Goal: Information Seeking & Learning: Find specific fact

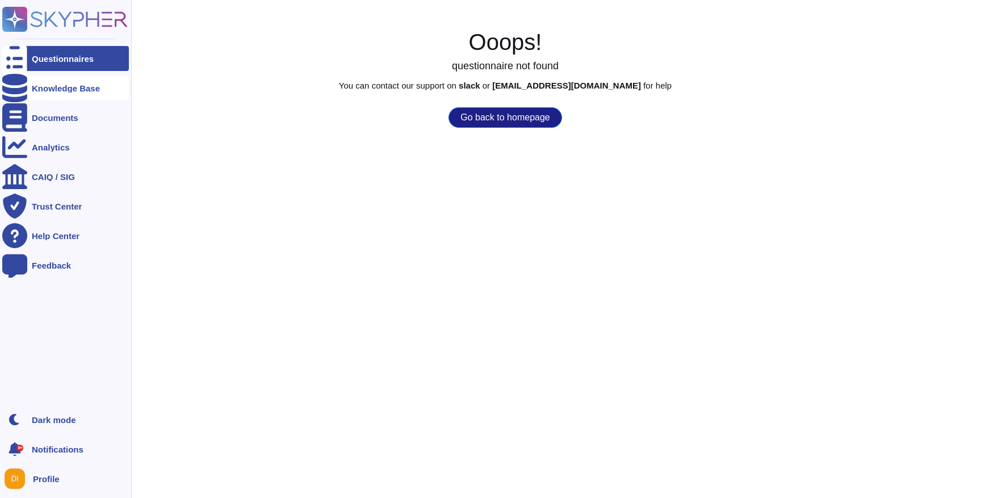
click at [55, 94] on div "Knowledge Base" at bounding box center [65, 88] width 127 height 25
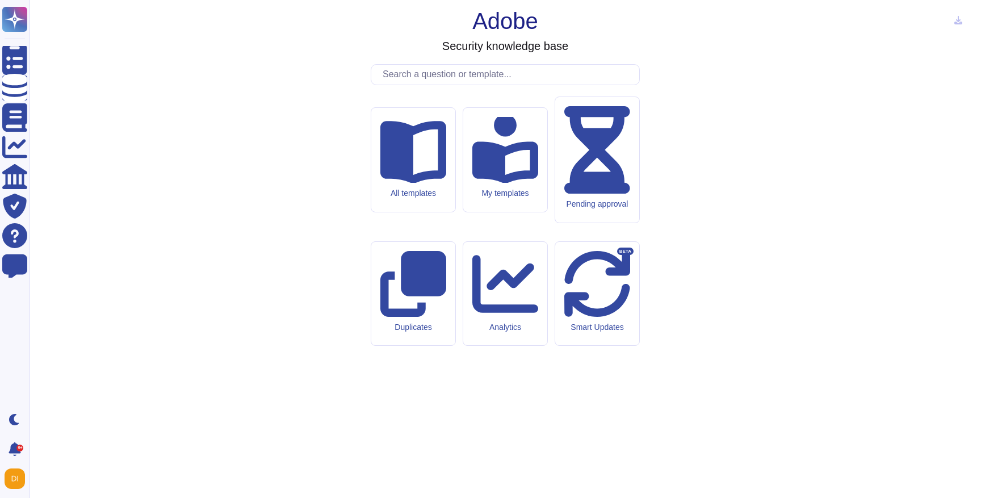
click at [420, 85] on input "text" at bounding box center [508, 75] width 262 height 20
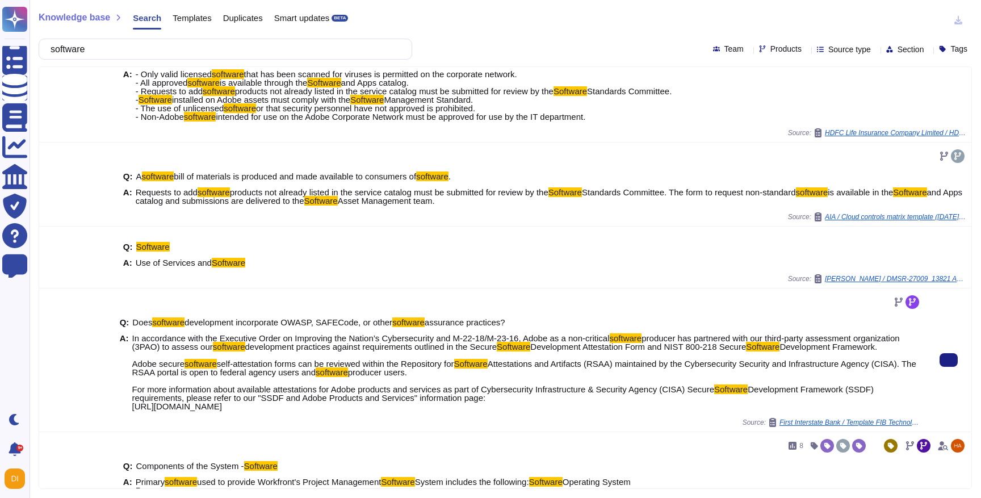
scroll to position [45, 0]
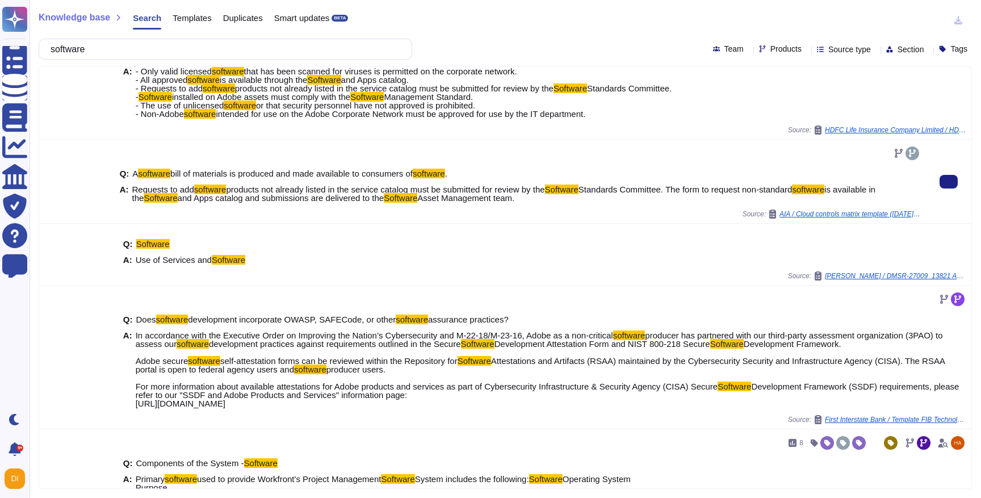
type input "software"
click at [283, 190] on span "products not already listed in the service catalog must be submitted for review…" at bounding box center [385, 190] width 319 height 10
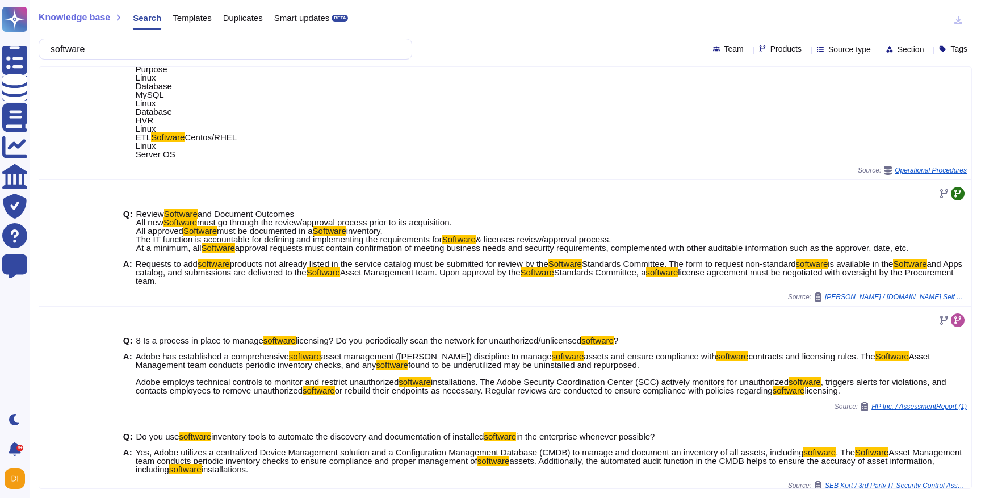
scroll to position [505, 0]
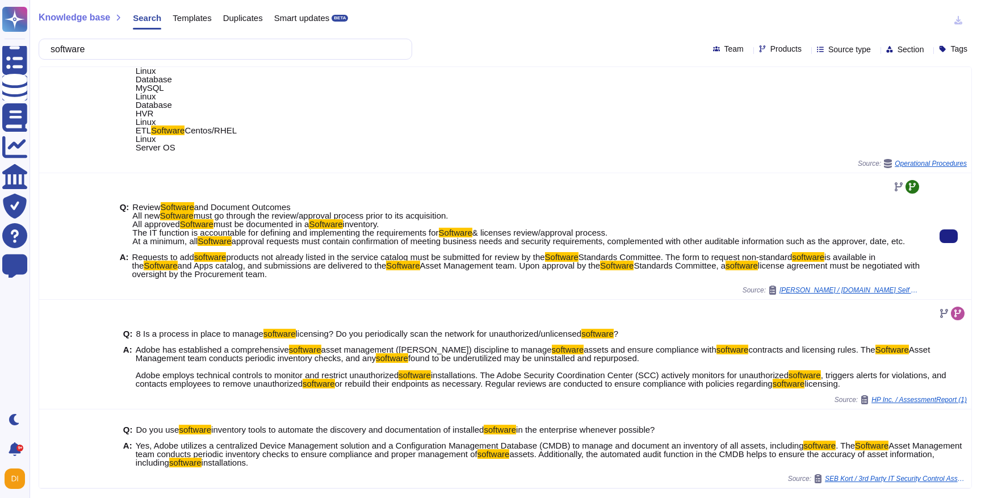
click at [242, 270] on span "and Apps catalog, and submissions are delivered to the" at bounding box center [282, 266] width 209 height 10
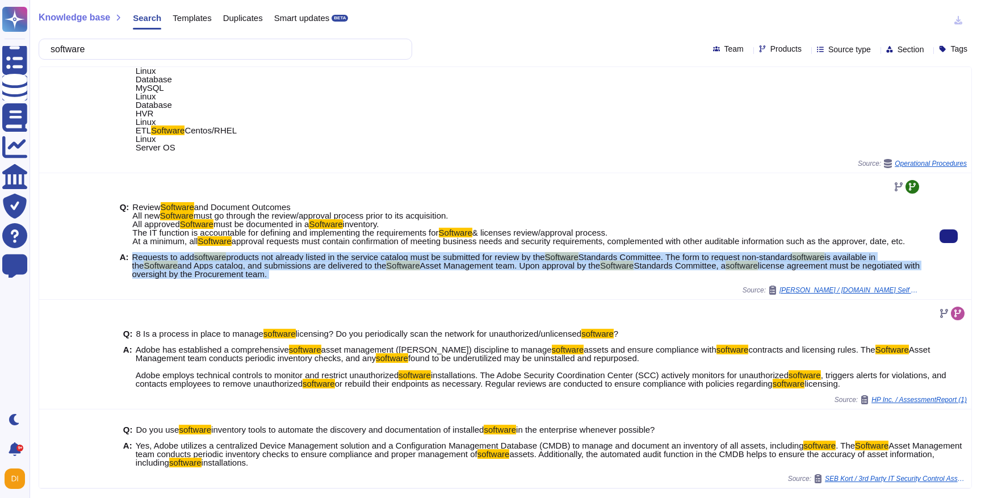
click at [242, 270] on span "and Apps catalog, and submissions are delivered to the" at bounding box center [282, 266] width 209 height 10
copy span "Requests to add software products not already listed in the service catalog mus…"
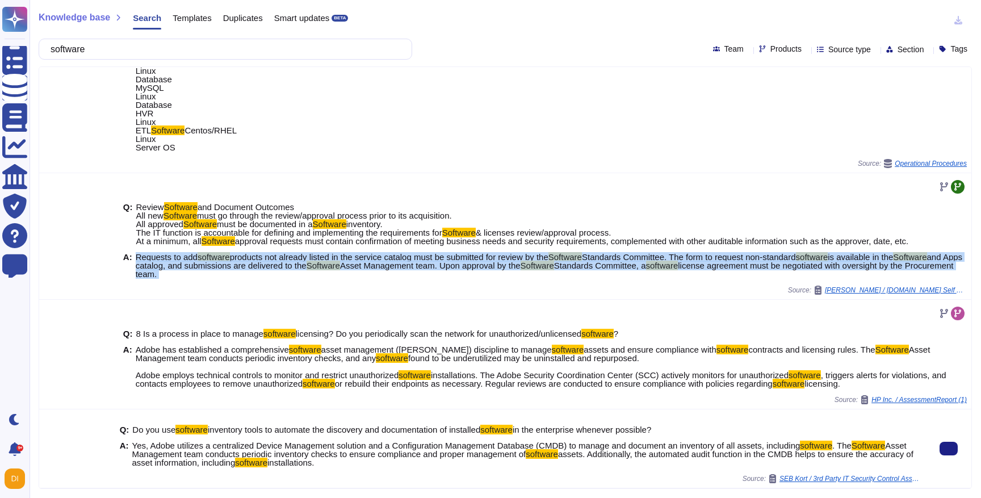
drag, startPoint x: 263, startPoint y: 445, endPoint x: 393, endPoint y: 461, distance: 131.5
click at [393, 461] on span "Yes, Adobe utilizes a centralized Device Management solution and a Configuratio…" at bounding box center [526, 454] width 789 height 26
click at [493, 462] on span "Yes, Adobe utilizes a centralized Device Management solution and a Configuratio…" at bounding box center [526, 454] width 789 height 26
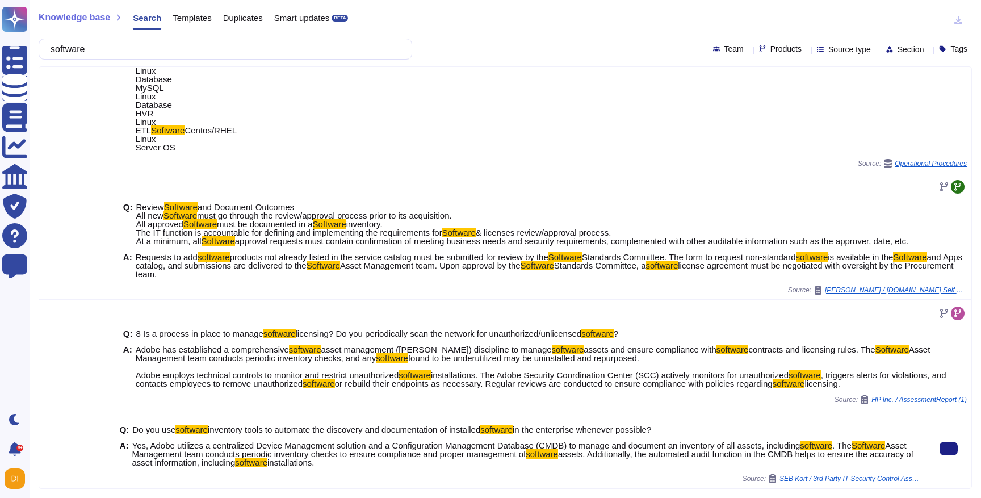
click at [705, 450] on span "assets. Additionally, the automated audit function in the CMDB helps to ensure …" at bounding box center [522, 458] width 781 height 18
drag, startPoint x: 278, startPoint y: 451, endPoint x: 382, endPoint y: 460, distance: 104.3
click at [382, 460] on span "Yes, Adobe utilizes a centralized Device Management solution and a Configuratio…" at bounding box center [526, 454] width 789 height 26
click at [514, 454] on span "Asset Management team conducts periodic inventory checks to ensure compliance a…" at bounding box center [519, 450] width 774 height 18
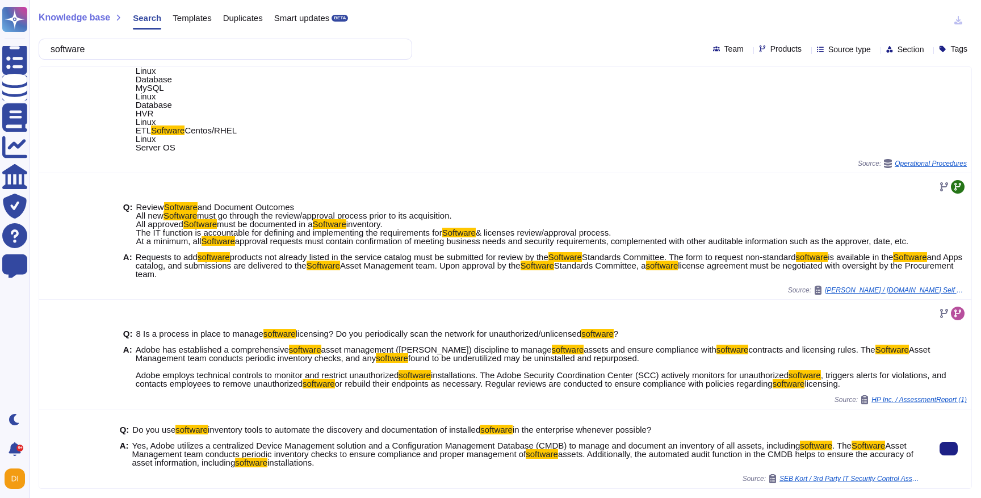
drag, startPoint x: 630, startPoint y: 452, endPoint x: 696, endPoint y: 463, distance: 66.8
click at [696, 463] on span "Yes, Adobe utilizes a centralized Device Management solution and a Configuratio…" at bounding box center [526, 454] width 789 height 26
click at [844, 455] on span "assets. Additionally, the automated audit function in the CMDB helps to ensure …" at bounding box center [522, 458] width 781 height 18
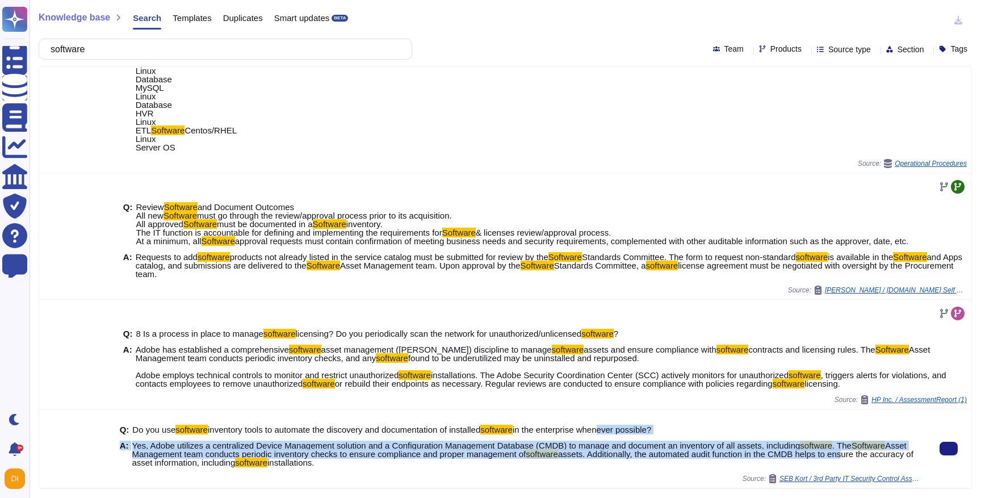
drag, startPoint x: 889, startPoint y: 457, endPoint x: 610, endPoint y: 430, distance: 280.1
click at [612, 430] on div "Q: Do you use software inventory tools to automate the discovery and documentat…" at bounding box center [521, 446] width 802 height 56
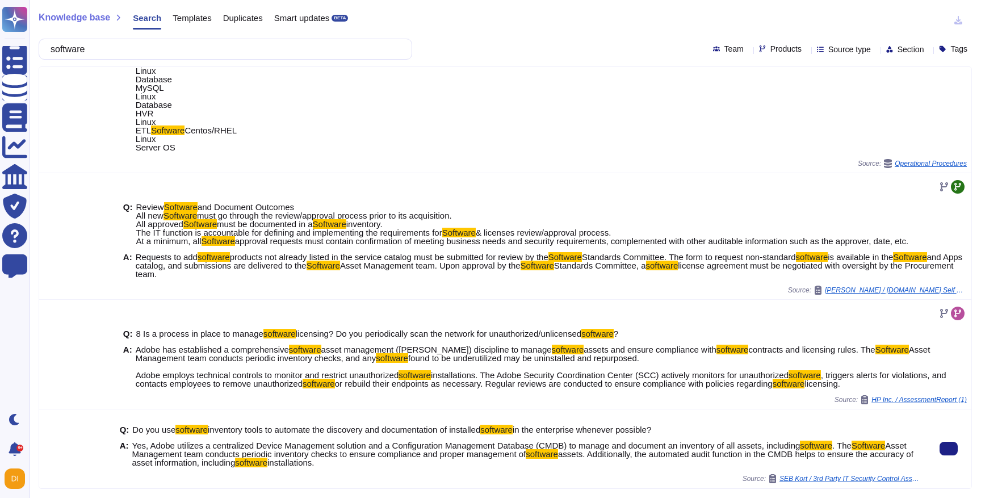
click at [315, 461] on span "installations." at bounding box center [290, 463] width 47 height 10
drag, startPoint x: 378, startPoint y: 464, endPoint x: 160, endPoint y: 449, distance: 218.0
click at [160, 449] on span "Yes, Adobe utilizes a centralized Device Management solution and a Configuratio…" at bounding box center [526, 454] width 789 height 26
drag, startPoint x: 149, startPoint y: 447, endPoint x: 380, endPoint y: 461, distance: 230.9
click at [380, 461] on span "Yes, Adobe utilizes a centralized Device Management solution and a Configuratio…" at bounding box center [526, 454] width 789 height 26
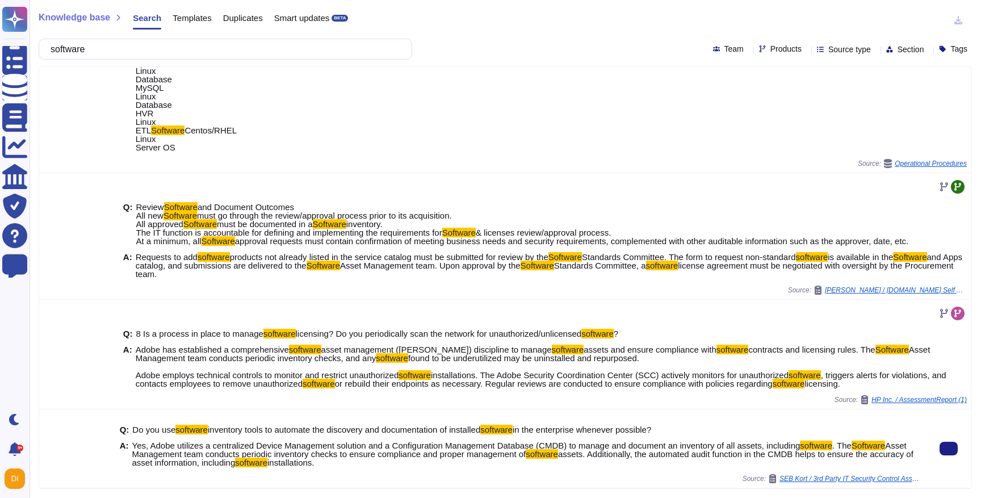
copy span "Adobe utilizes a centralized Device Management solution and a Configuration Man…"
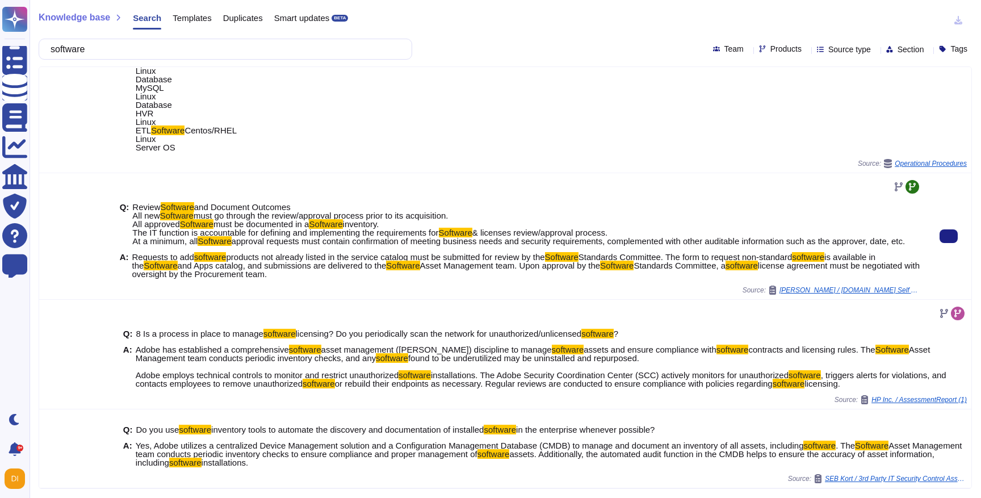
scroll to position [513, 0]
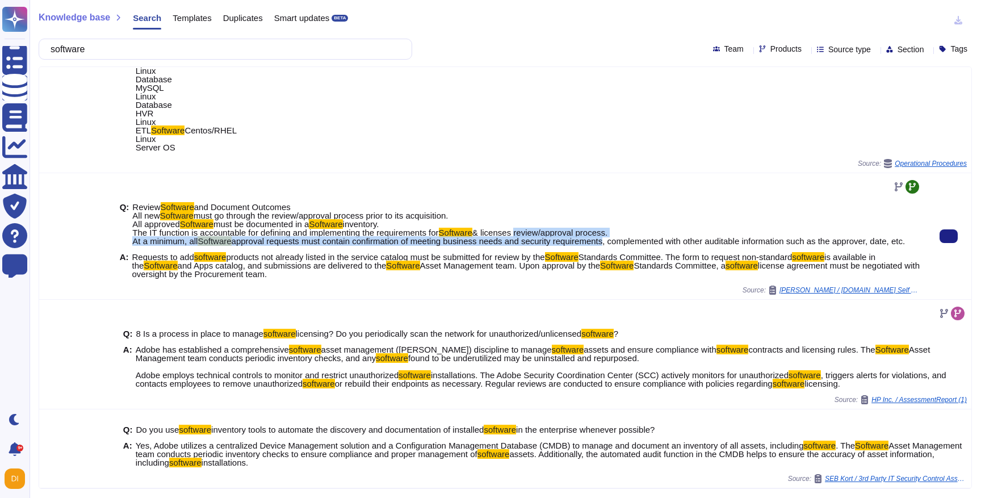
drag, startPoint x: 528, startPoint y: 227, endPoint x: 618, endPoint y: 232, distance: 90.4
click at [618, 236] on span "approval requests must contain confirmation of meeting business needs and secur…" at bounding box center [569, 241] width 674 height 10
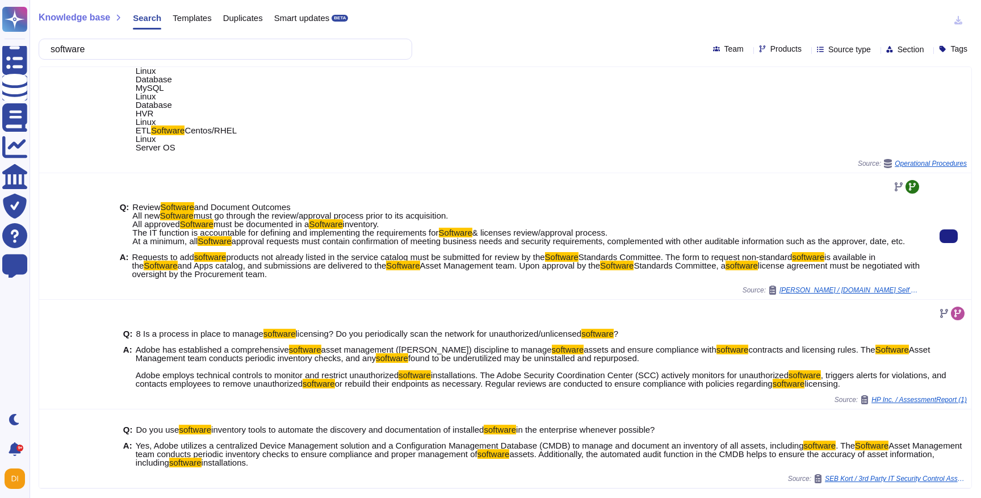
click at [670, 236] on span "approval requests must contain confirmation of meeting business needs and secur…" at bounding box center [569, 241] width 674 height 10
click at [759, 236] on span "approval requests must contain confirmation of meeting business needs and secur…" at bounding box center [569, 241] width 674 height 10
drag, startPoint x: 132, startPoint y: 257, endPoint x: 337, endPoint y: 275, distance: 205.8
click at [337, 275] on span "Requests to add software products not already listed in the service catalog mus…" at bounding box center [526, 266] width 789 height 26
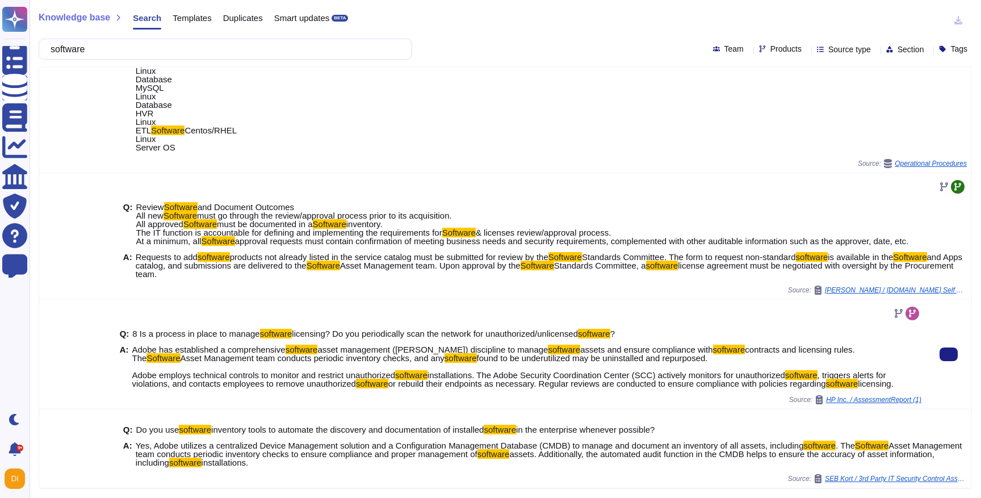
scroll to position [483, 0]
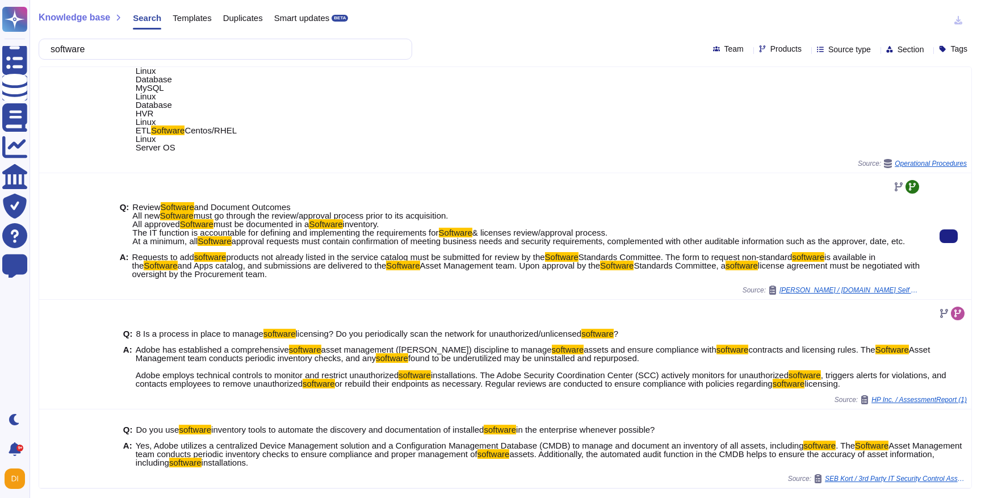
copy span "Requests to add software products not already listed in the service catalog mus…"
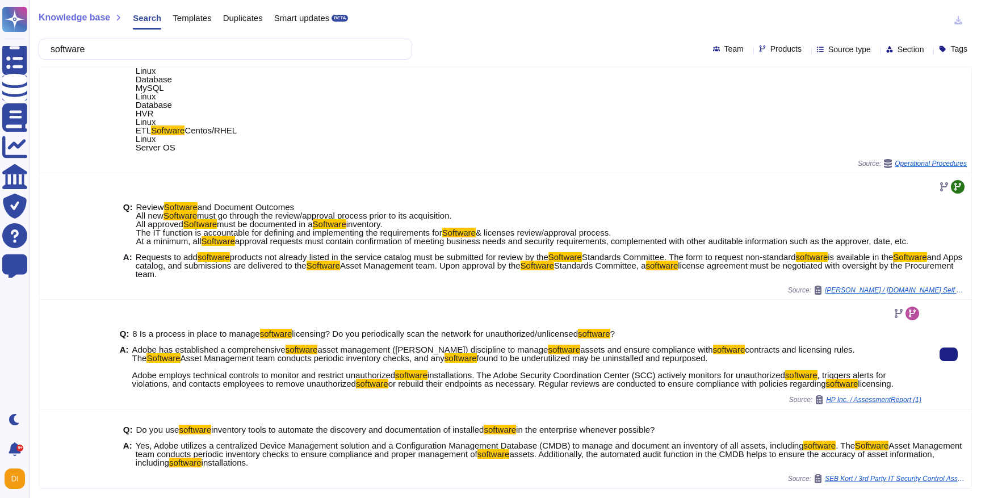
click at [146, 388] on span ", triggers alerts for violations, and contacts employees to remove unauthorized" at bounding box center [509, 379] width 754 height 18
drag, startPoint x: 132, startPoint y: 399, endPoint x: 173, endPoint y: 413, distance: 44.0
click at [173, 388] on span "Adobe has established a comprehensive software asset management ([PERSON_NAME])…" at bounding box center [526, 366] width 789 height 43
click at [496, 370] on span "installations. The Adobe Security Coordination Center (SCC) actively monitors f…" at bounding box center [607, 375] width 358 height 10
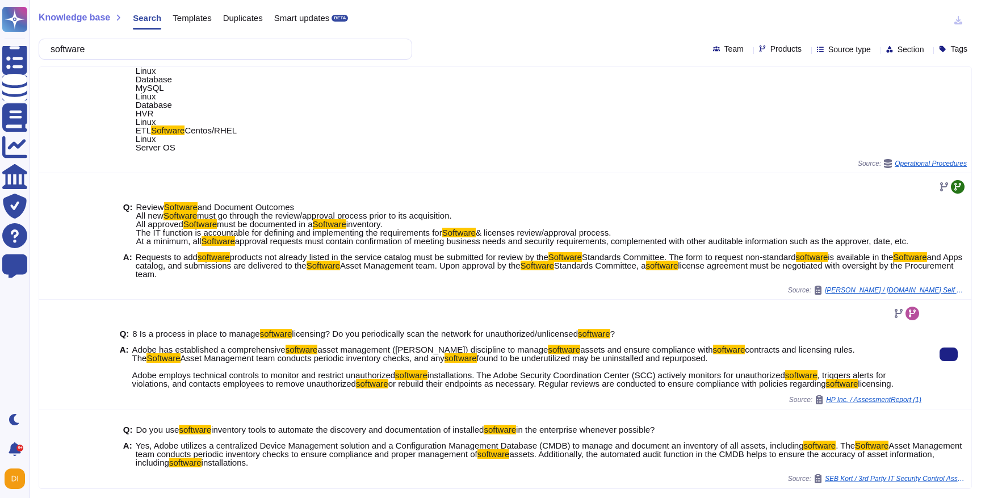
click at [740, 370] on span "installations. The Adobe Security Coordination Center (SCC) actively monitors f…" at bounding box center [607, 375] width 358 height 10
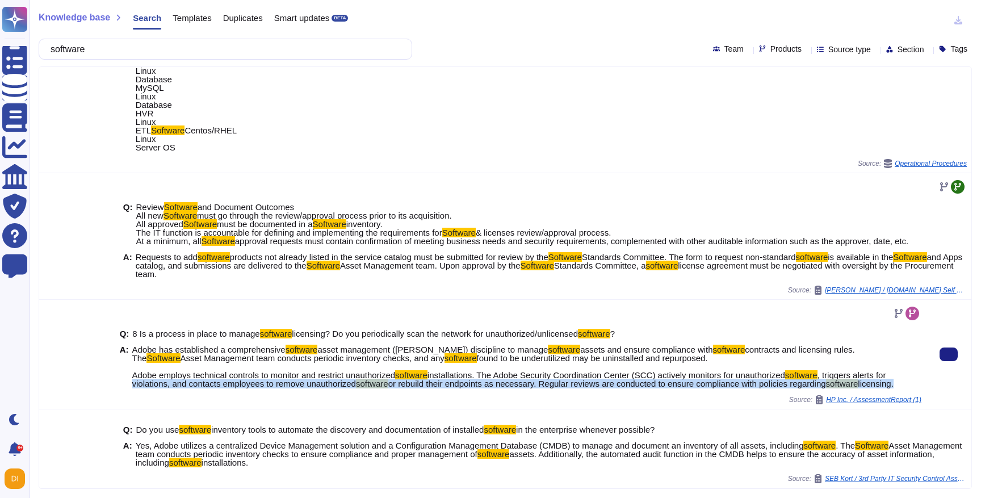
drag, startPoint x: 132, startPoint y: 370, endPoint x: 165, endPoint y: 384, distance: 35.3
click at [165, 384] on span "Adobe has established a comprehensive software asset management ([PERSON_NAME])…" at bounding box center [526, 366] width 789 height 43
click at [858, 384] on span "licensing." at bounding box center [876, 384] width 36 height 10
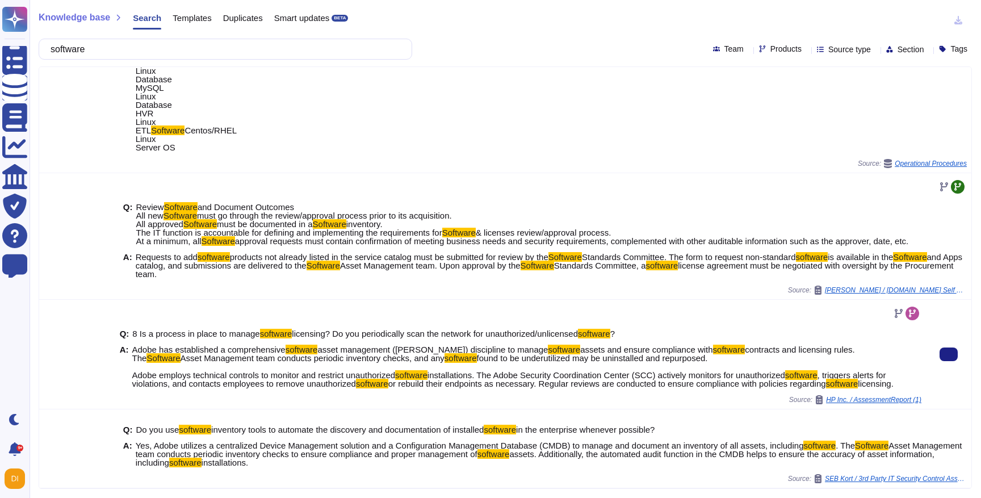
drag, startPoint x: 173, startPoint y: 385, endPoint x: 134, endPoint y: 368, distance: 42.7
click at [134, 368] on span "Adobe has established a comprehensive software asset management ([PERSON_NAME])…" at bounding box center [526, 366] width 789 height 43
copy span "Adobe employs technical controls to monitor and restrict unauthorized software …"
